Goal: Information Seeking & Learning: Check status

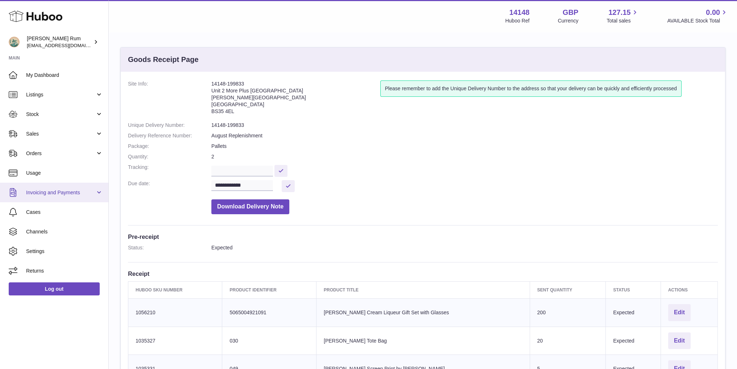
drag, startPoint x: 71, startPoint y: 191, endPoint x: 67, endPoint y: 192, distance: 4.0
click at [71, 191] on span "Invoicing and Payments" at bounding box center [60, 192] width 69 height 7
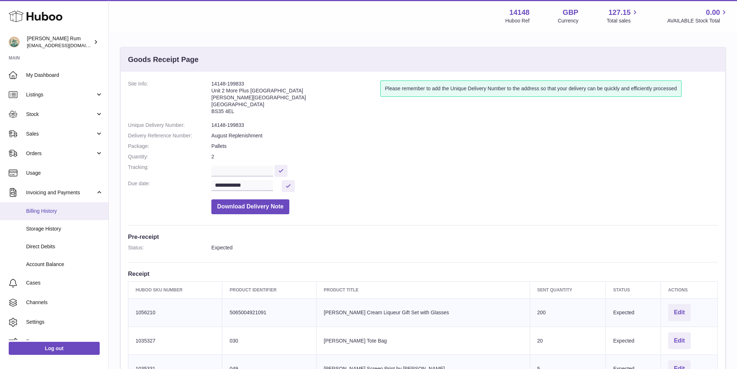
click at [59, 211] on span "Billing History" at bounding box center [64, 211] width 77 height 7
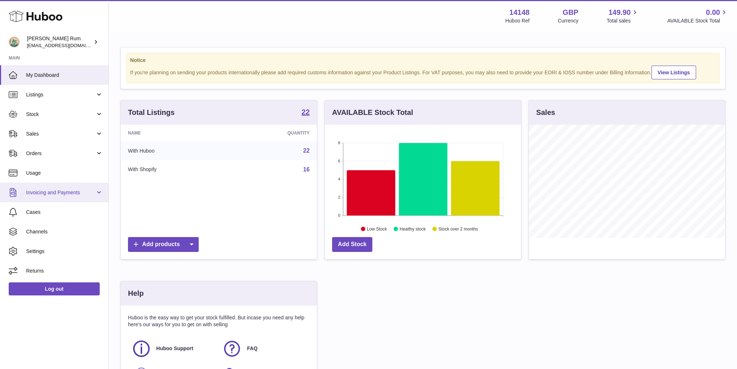
click at [58, 196] on link "Invoicing and Payments" at bounding box center [54, 193] width 108 height 20
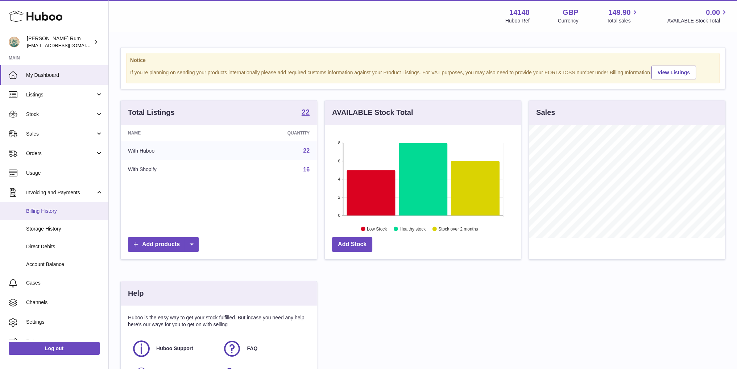
click at [55, 213] on span "Billing History" at bounding box center [64, 211] width 77 height 7
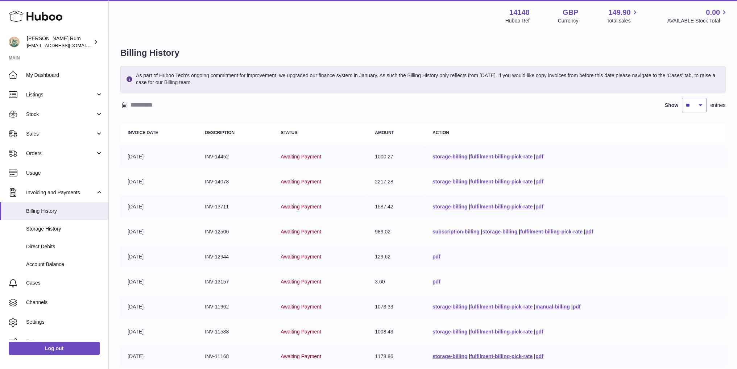
click at [481, 158] on link "fulfilment-billing-pick-rate" at bounding box center [501, 157] width 62 height 6
click at [545, 232] on link "fulfilment-billing-pick-rate" at bounding box center [551, 232] width 62 height 6
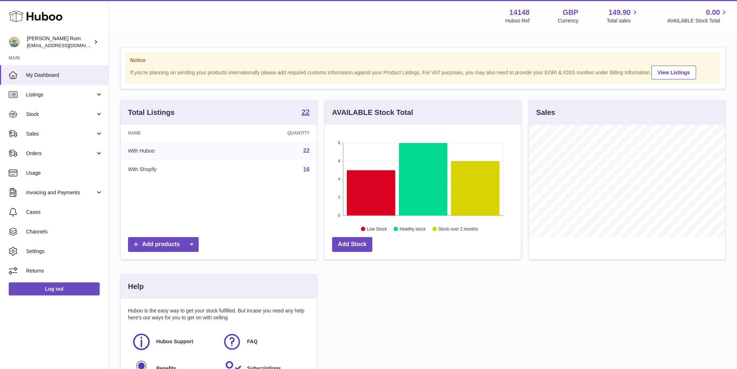
scroll to position [113, 196]
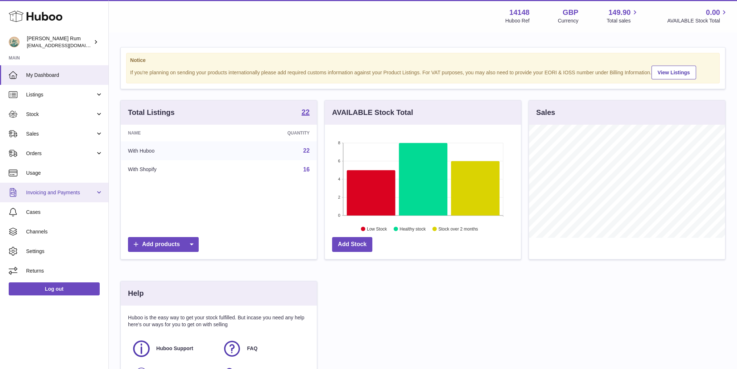
click at [52, 190] on span "Invoicing and Payments" at bounding box center [60, 192] width 69 height 7
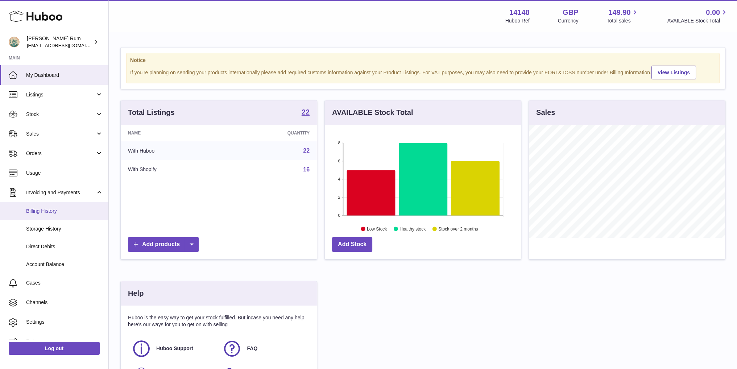
click at [51, 215] on link "Billing History" at bounding box center [54, 211] width 108 height 18
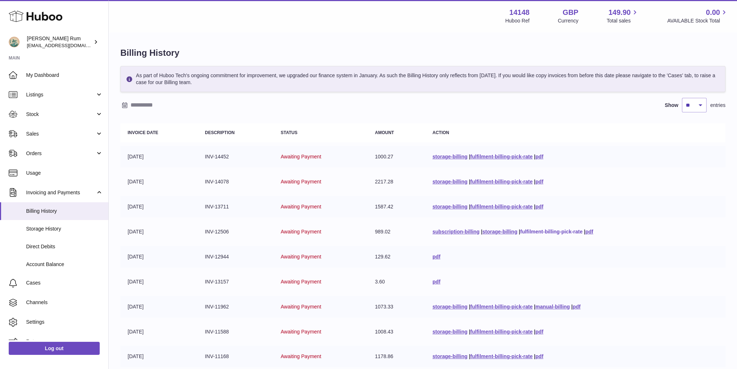
click at [540, 231] on link "fulfilment-billing-pick-rate" at bounding box center [551, 232] width 62 height 6
